Goal: Check status: Check status

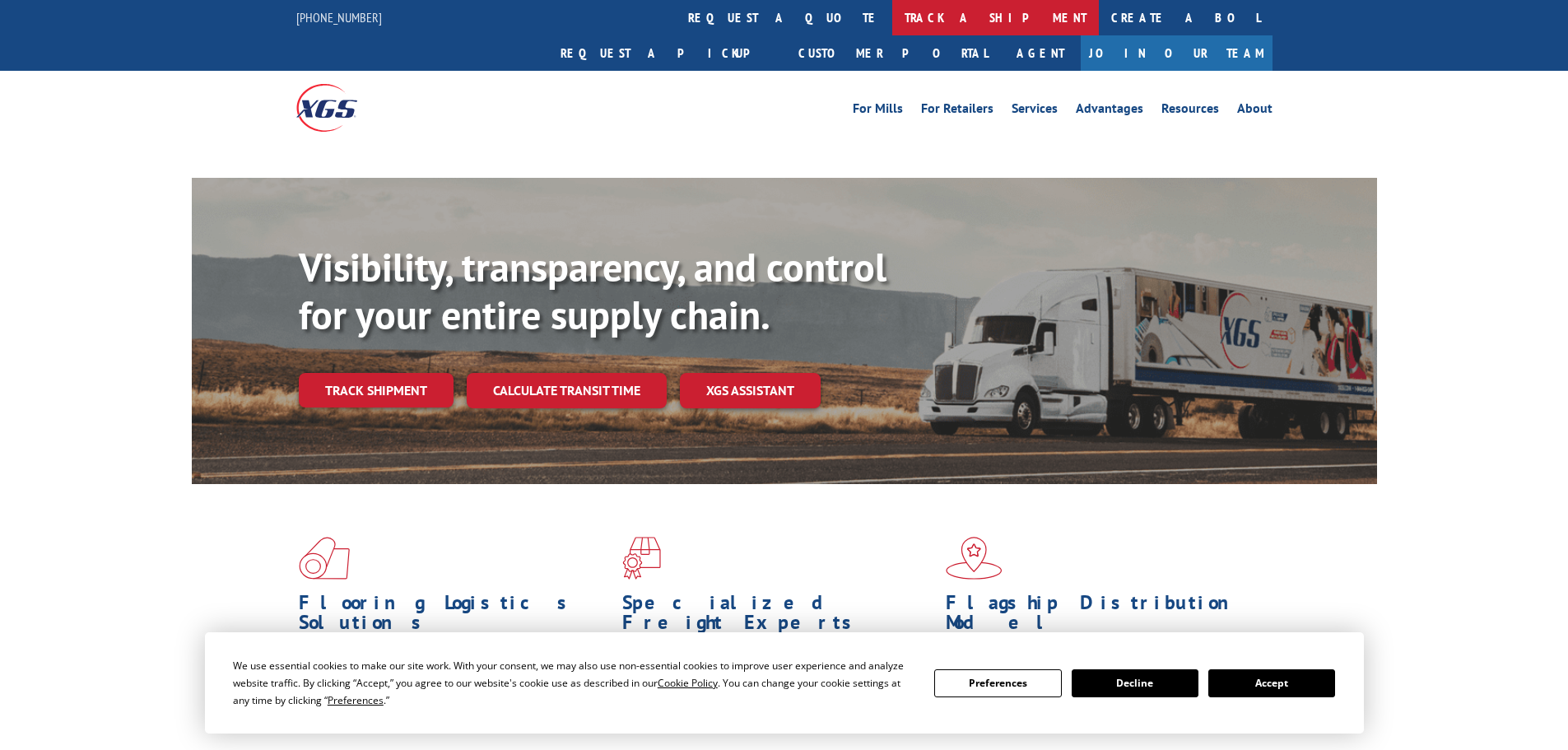
click at [892, 16] on link "track a shipment" at bounding box center [995, 17] width 206 height 35
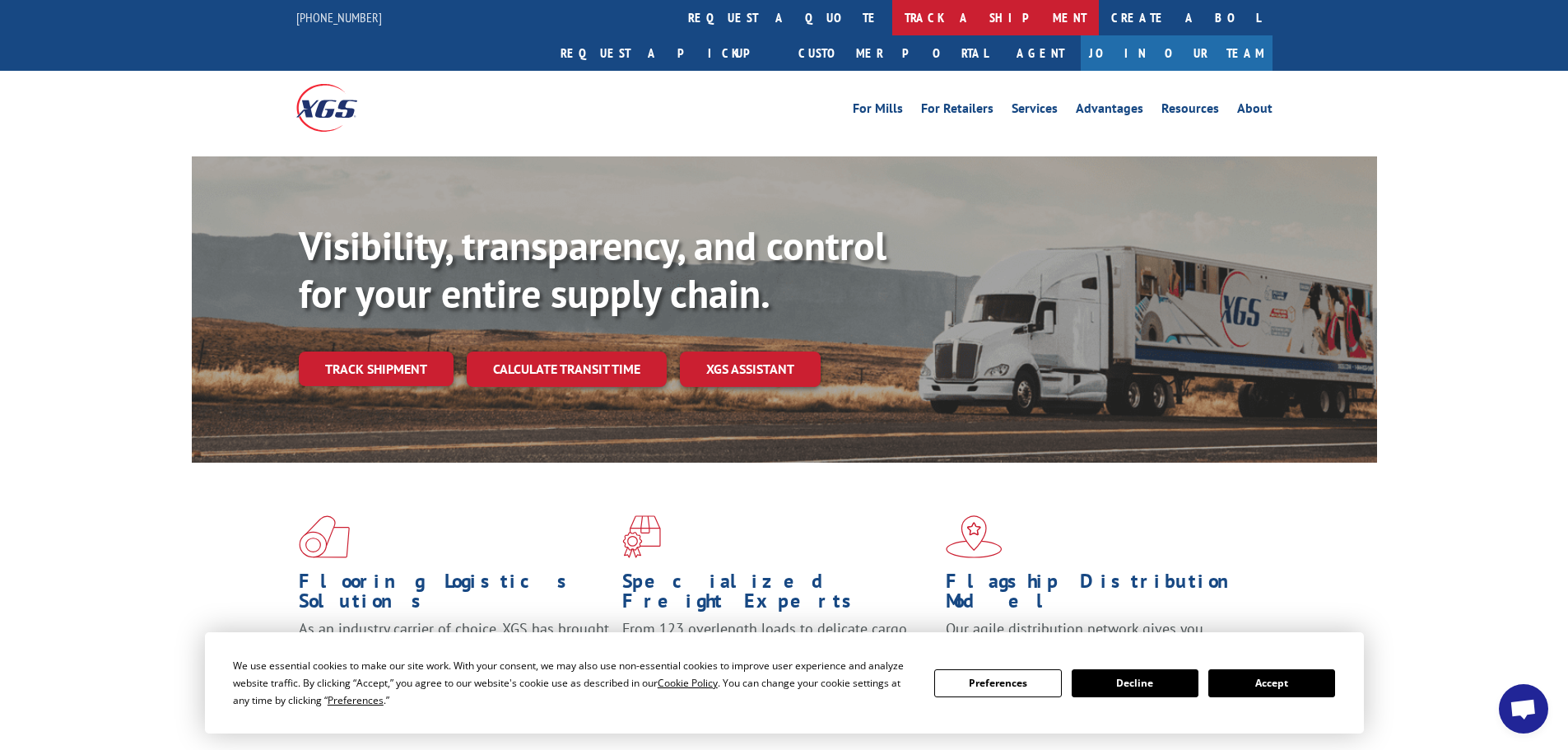
click at [892, 28] on link "track a shipment" at bounding box center [995, 17] width 206 height 35
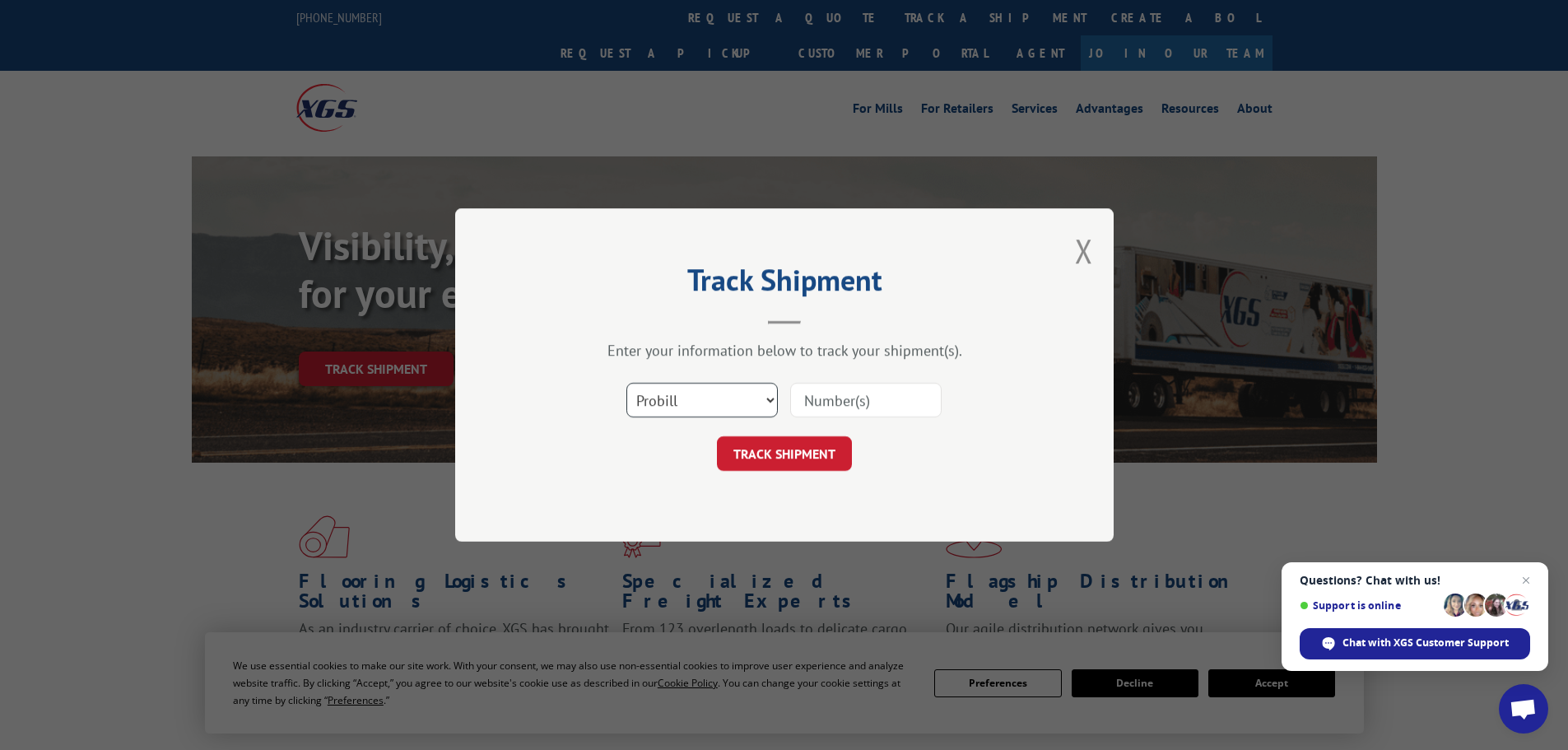
click at [711, 394] on select "Select category... Probill BOL PO" at bounding box center [701, 400] width 151 height 34
select select "po"
click at [626, 383] on select "Select category... Probill BOL PO" at bounding box center [701, 400] width 151 height 34
click at [833, 402] on input at bounding box center [866, 400] width 151 height 34
paste input "08538484"
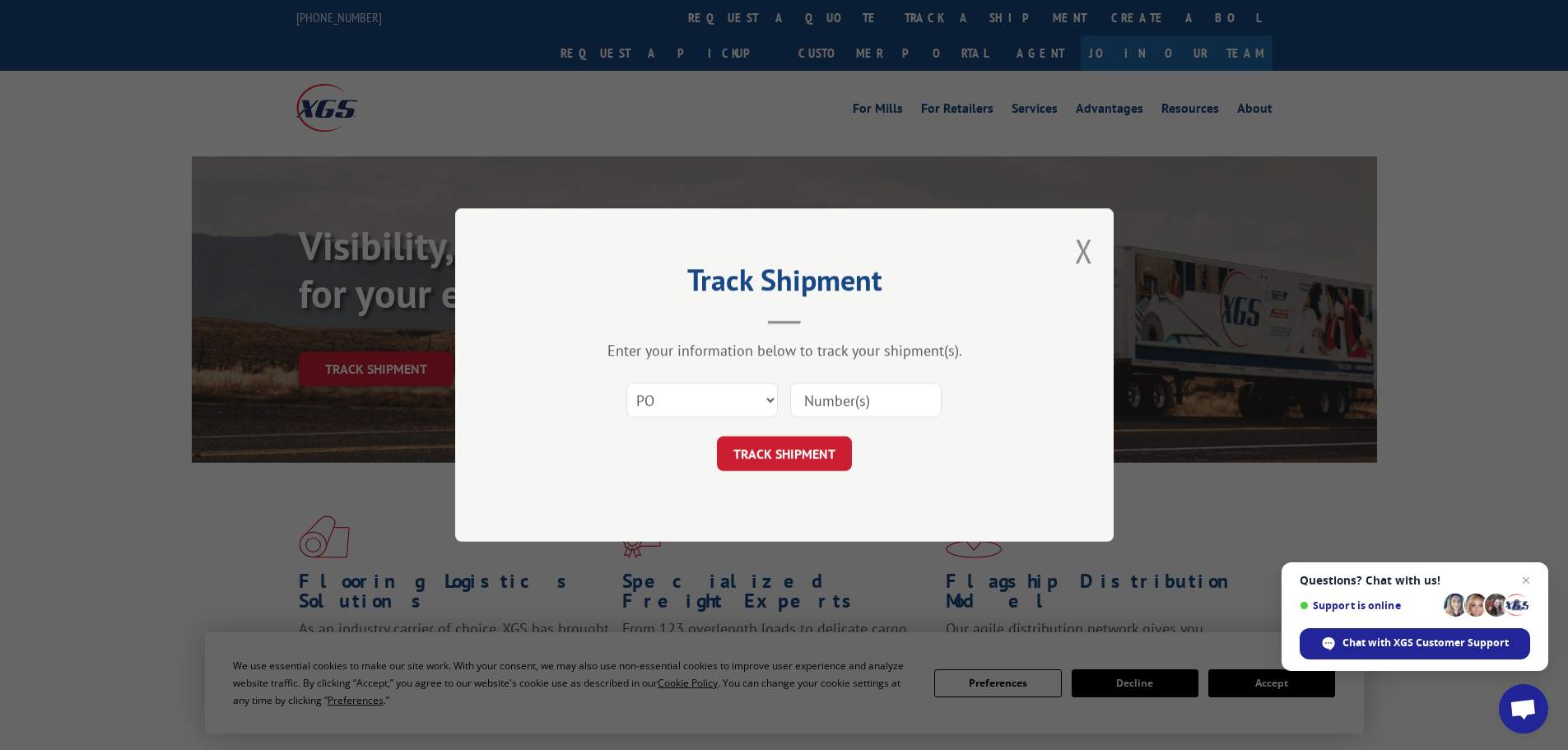
type input "08538484"
click button "TRACK SHIPMENT" at bounding box center [785, 454] width 135 height 34
